Goal: Find specific page/section: Find specific page/section

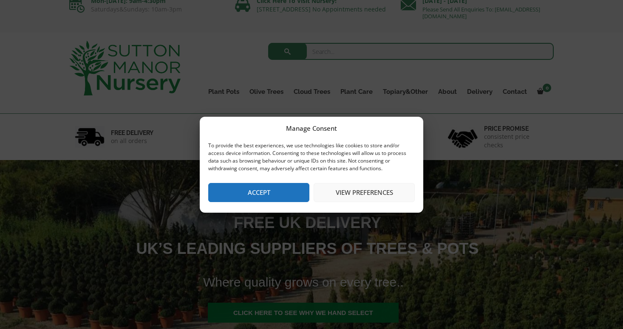
click at [264, 196] on button "Accept" at bounding box center [258, 192] width 101 height 19
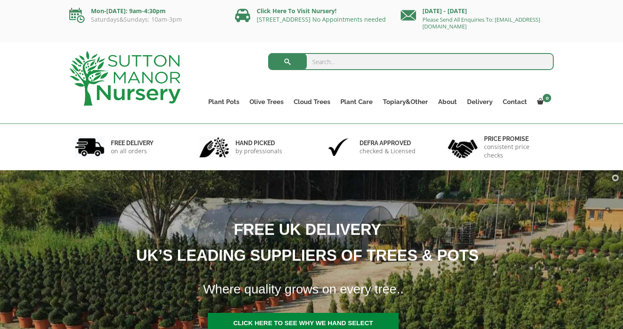
click at [332, 69] on input "search" at bounding box center [411, 61] width 286 height 17
type input "olive tree"
click at [287, 62] on button "submit" at bounding box center [287, 61] width 39 height 17
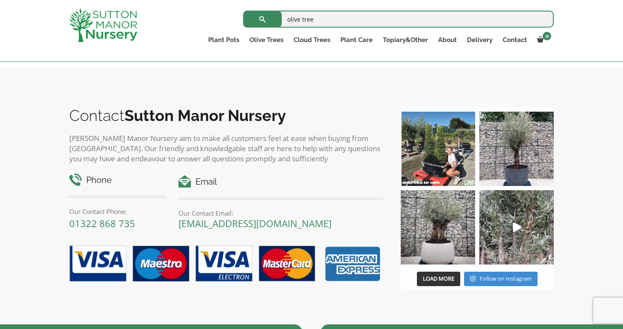
scroll to position [3672, 0]
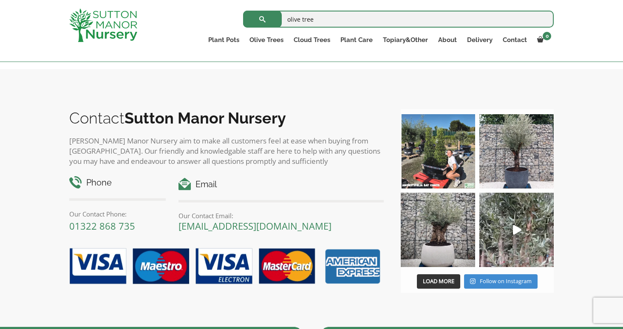
click at [93, 48] on link "2" at bounding box center [91, 41] width 15 height 14
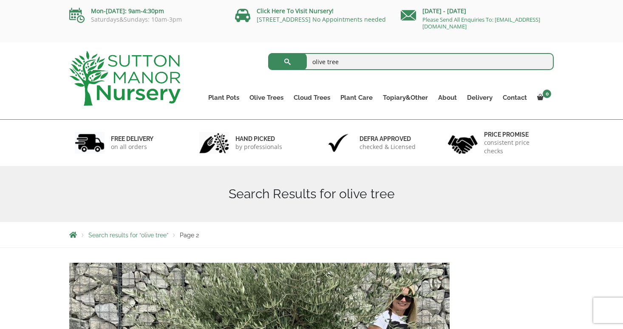
click at [341, 62] on input "olive tree" at bounding box center [411, 61] width 286 height 17
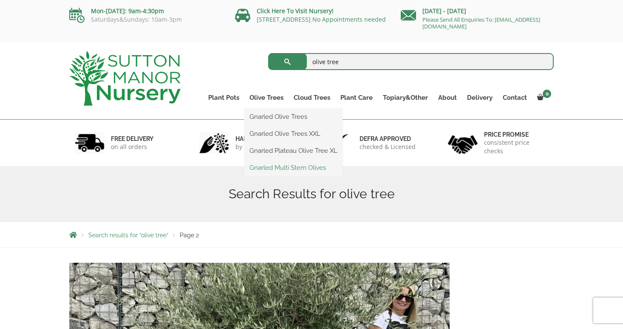
click at [278, 168] on link "Gnarled Multi Stem Olives" at bounding box center [293, 168] width 98 height 13
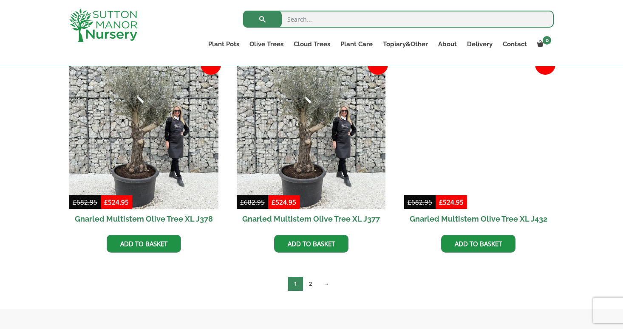
scroll to position [1427, 0]
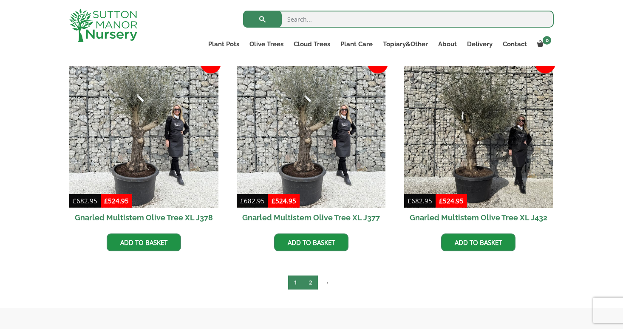
click at [310, 285] on link "2" at bounding box center [310, 283] width 15 height 14
